Goal: Task Accomplishment & Management: Use online tool/utility

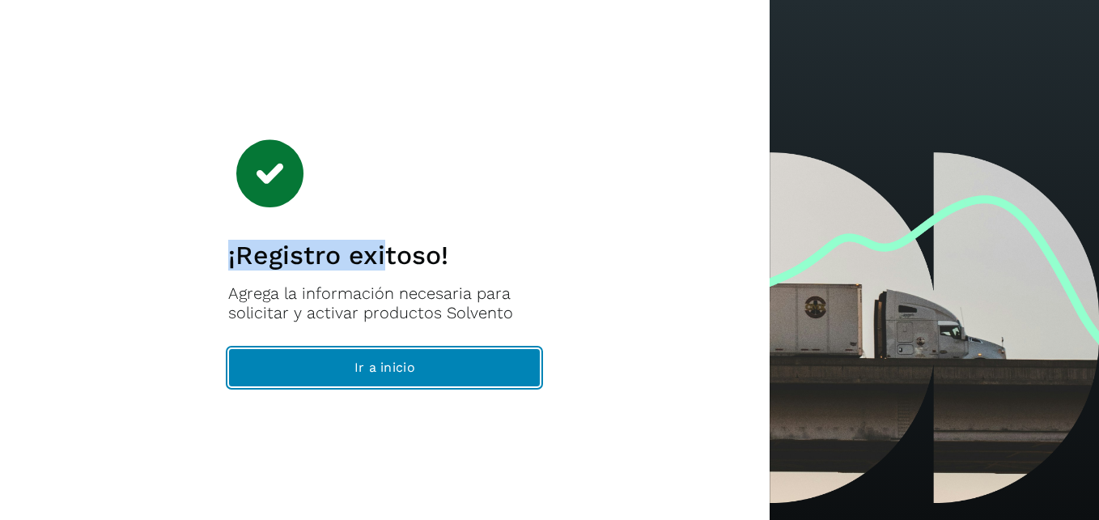
click at [407, 374] on span "Ir a inicio" at bounding box center [385, 368] width 61 height 18
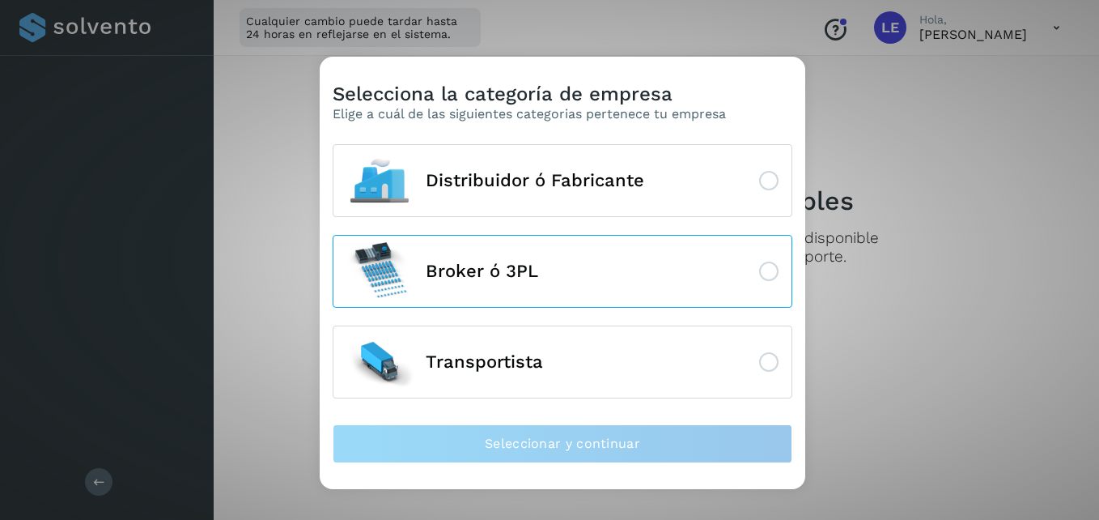
click at [774, 274] on icon at bounding box center [768, 271] width 19 height 19
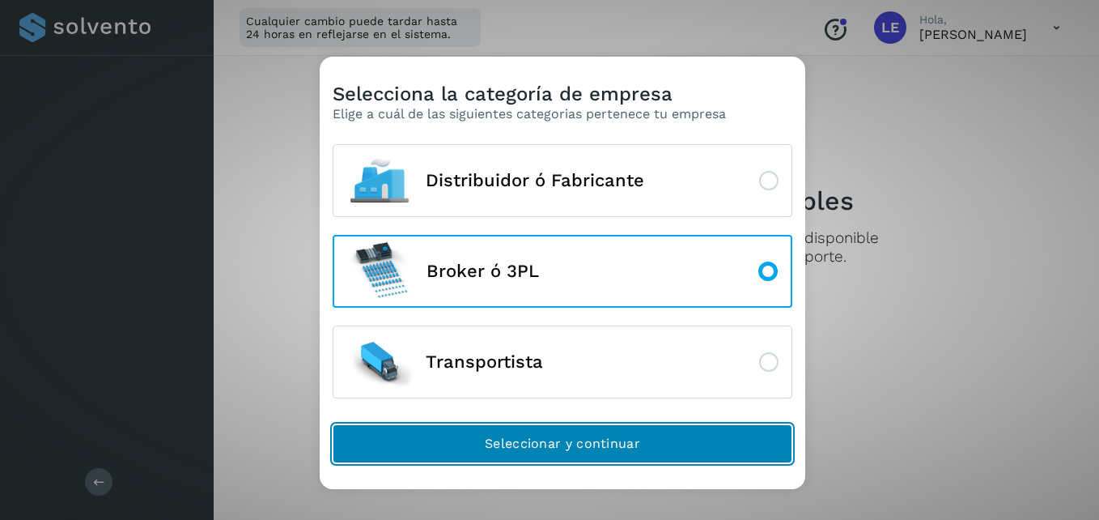
click at [630, 440] on span "Seleccionar y continuar" at bounding box center [562, 444] width 155 height 18
